Goal: Find specific page/section

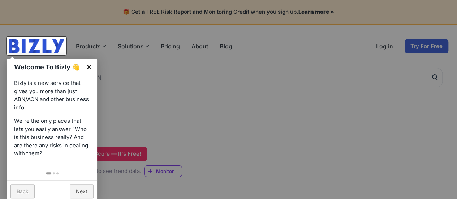
click at [89, 67] on link "×" at bounding box center [89, 67] width 16 height 16
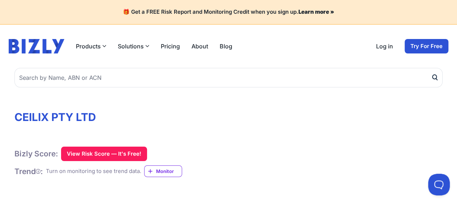
scroll to position [132, 0]
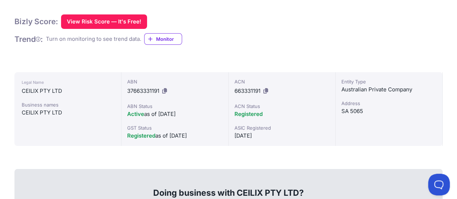
click at [367, 84] on div "Entity Type" at bounding box center [388, 81] width 95 height 7
click at [364, 88] on div "Australian Private Company" at bounding box center [388, 89] width 95 height 9
click at [353, 109] on div "SA 5065" at bounding box center [388, 111] width 95 height 9
click at [353, 112] on div "SA 5065" at bounding box center [388, 111] width 95 height 9
click at [366, 115] on div "SA 5065" at bounding box center [388, 111] width 95 height 9
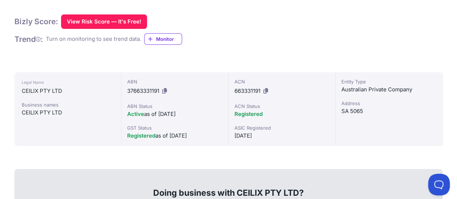
click at [361, 112] on div "SA 5065" at bounding box center [388, 111] width 95 height 9
click at [367, 108] on div "SA 5065" at bounding box center [388, 111] width 95 height 9
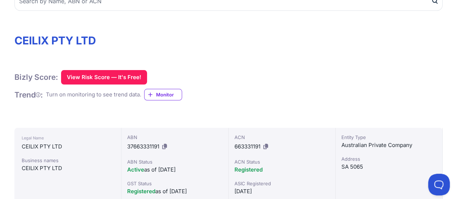
scroll to position [0, 0]
